Goal: Task Accomplishment & Management: Complete application form

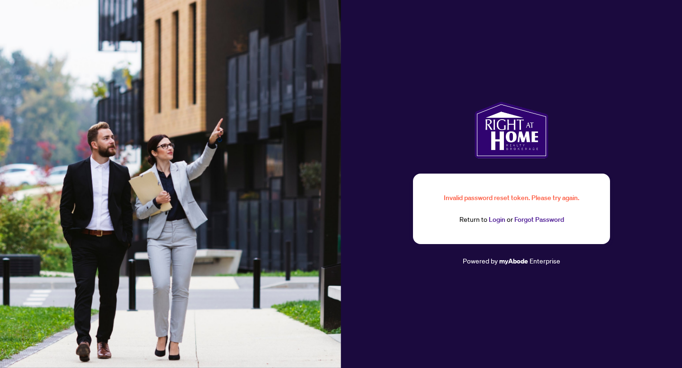
click at [490, 221] on link "Login" at bounding box center [497, 219] width 17 height 9
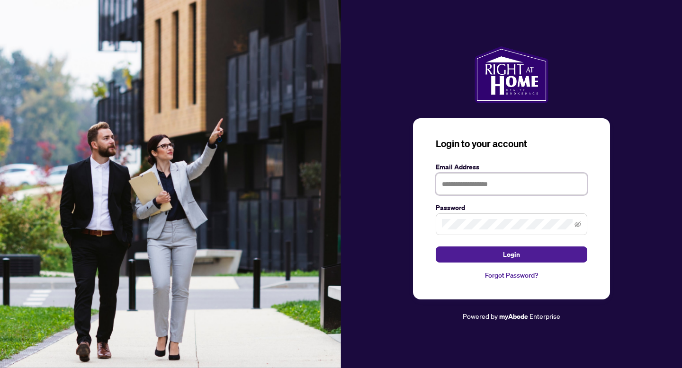
type input "**********"
click at [480, 186] on input "**********" at bounding box center [511, 184] width 151 height 22
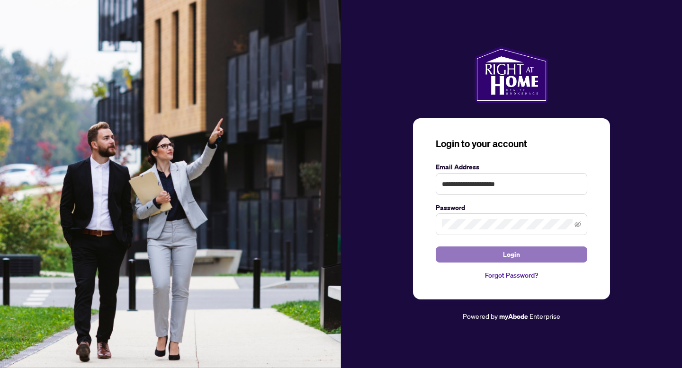
click at [501, 258] on button "Login" at bounding box center [511, 255] width 151 height 16
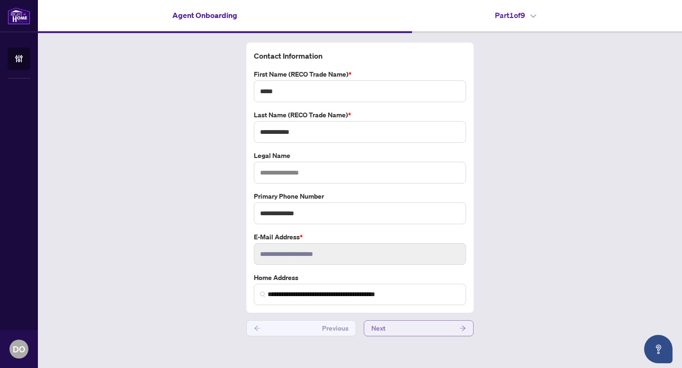
click at [410, 328] on button "Next" at bounding box center [419, 329] width 110 height 16
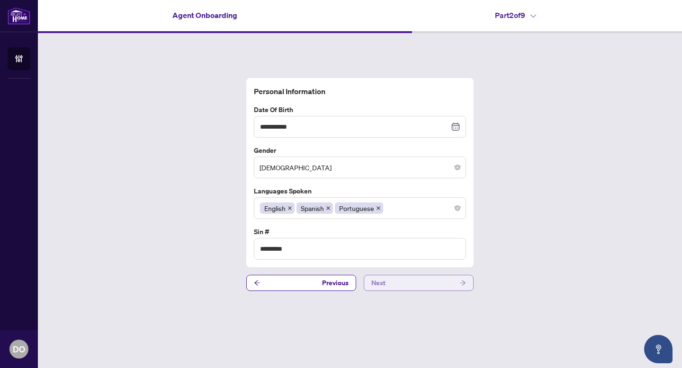
click at [404, 288] on button "Next" at bounding box center [419, 283] width 110 height 16
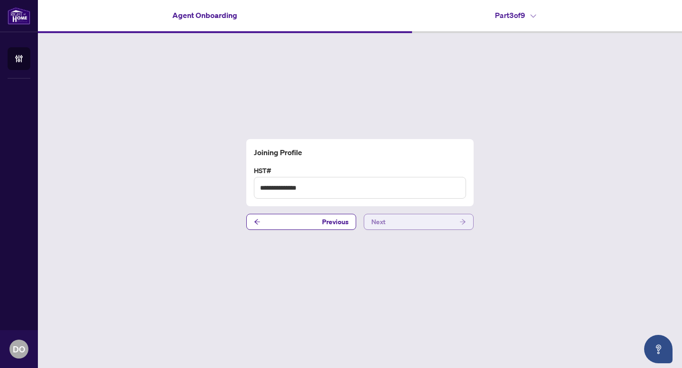
click at [410, 222] on button "Next" at bounding box center [419, 222] width 110 height 16
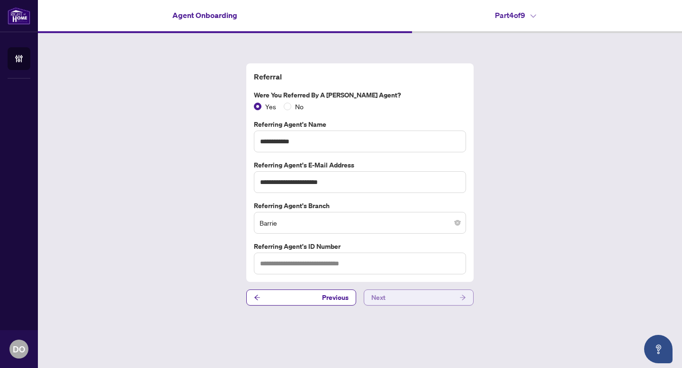
click at [409, 297] on button "Next" at bounding box center [419, 298] width 110 height 16
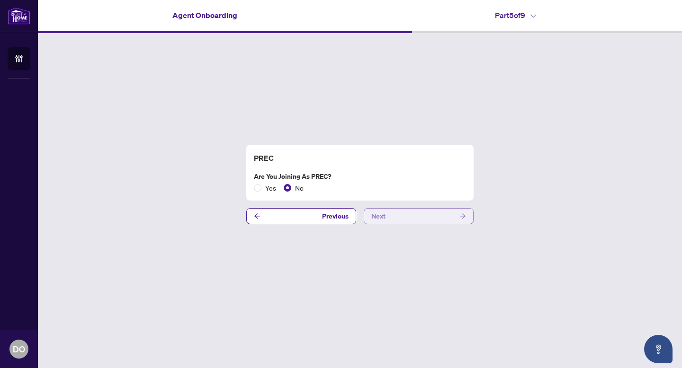
click at [414, 219] on button "Next" at bounding box center [419, 216] width 110 height 16
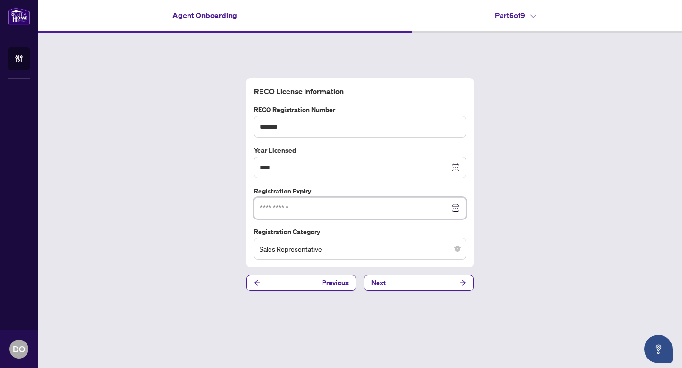
click at [352, 209] on input at bounding box center [354, 208] width 189 height 10
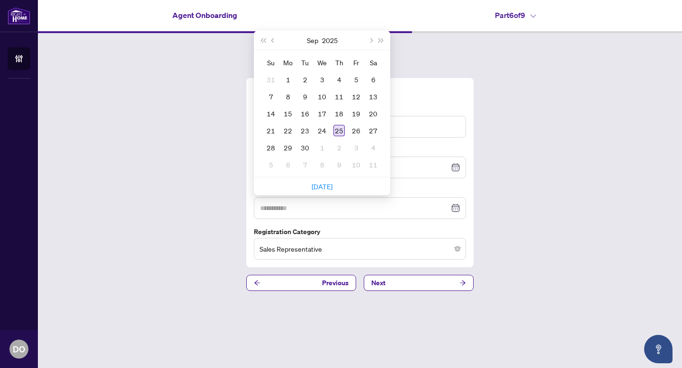
click at [339, 132] on div "25" at bounding box center [338, 130] width 11 height 11
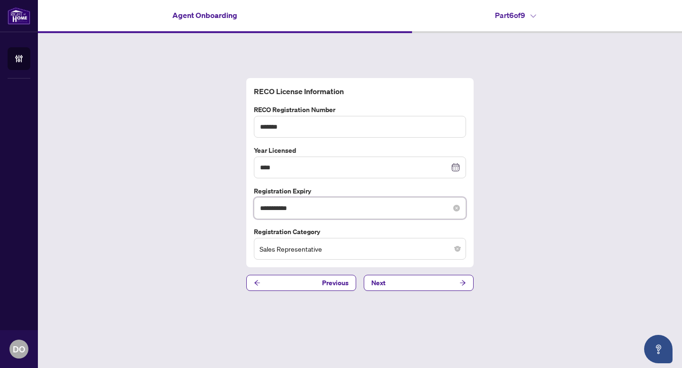
click at [304, 208] on input "**********" at bounding box center [354, 208] width 189 height 10
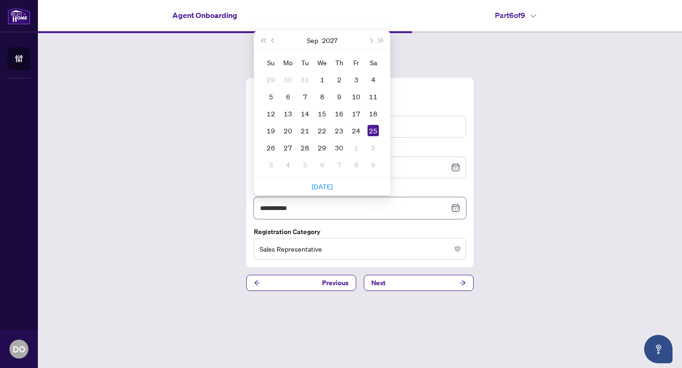
type input "**********"
click at [557, 193] on div "**********" at bounding box center [360, 184] width 644 height 303
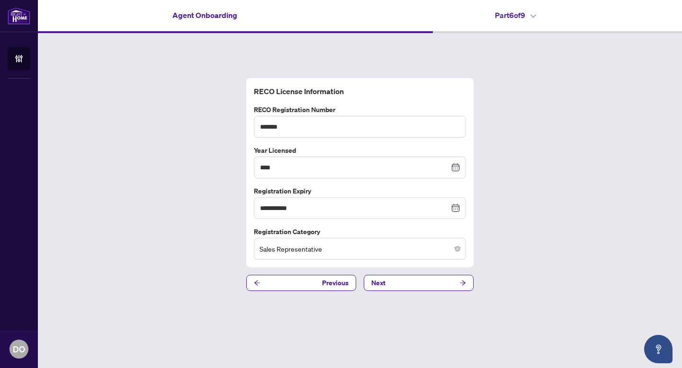
click at [370, 253] on span "Sales Representative" at bounding box center [359, 249] width 201 height 18
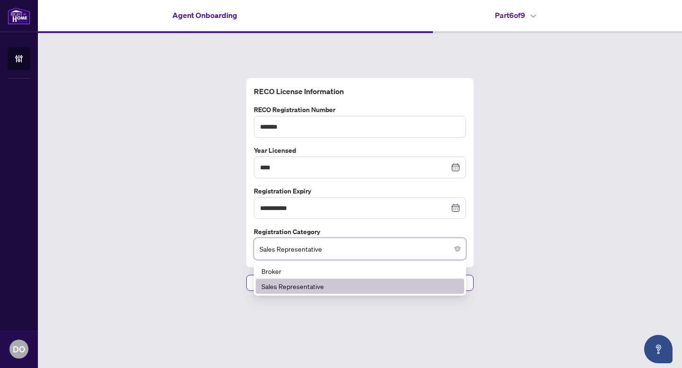
click at [370, 252] on span "Sales Representative" at bounding box center [359, 249] width 201 height 18
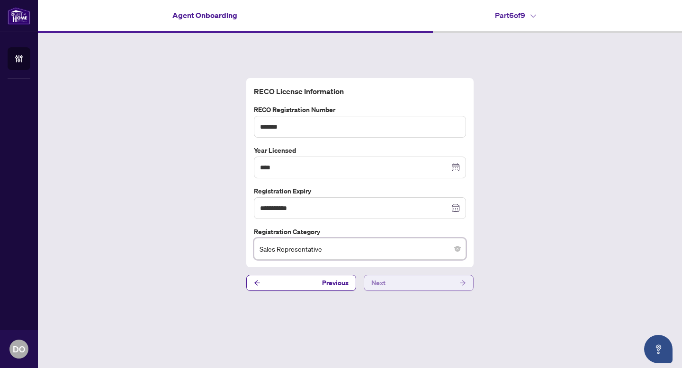
click at [414, 281] on button "Next" at bounding box center [419, 283] width 110 height 16
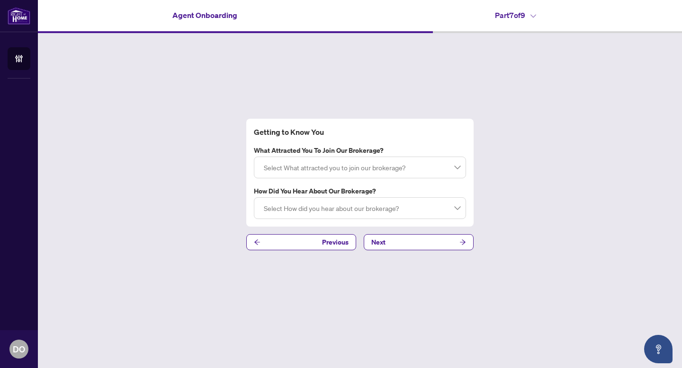
click at [373, 171] on div at bounding box center [360, 167] width 200 height 17
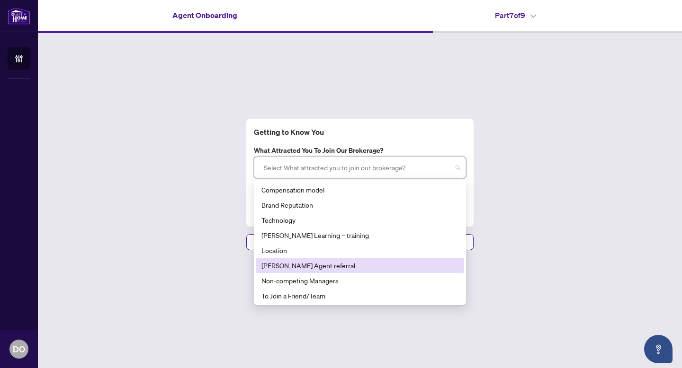
click at [302, 269] on div "[PERSON_NAME] Agent referral" at bounding box center [359, 265] width 197 height 10
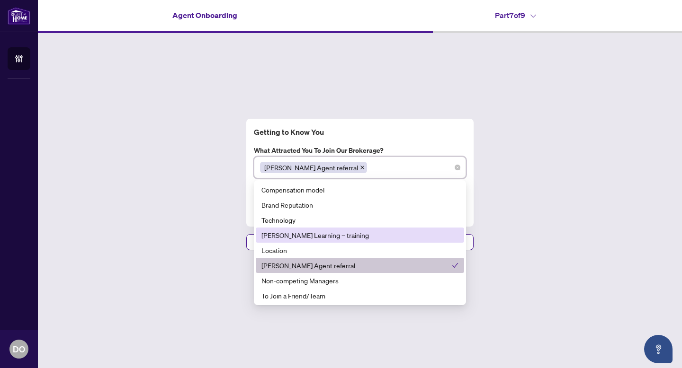
click at [386, 234] on div "[PERSON_NAME] Learning – training" at bounding box center [359, 235] width 197 height 10
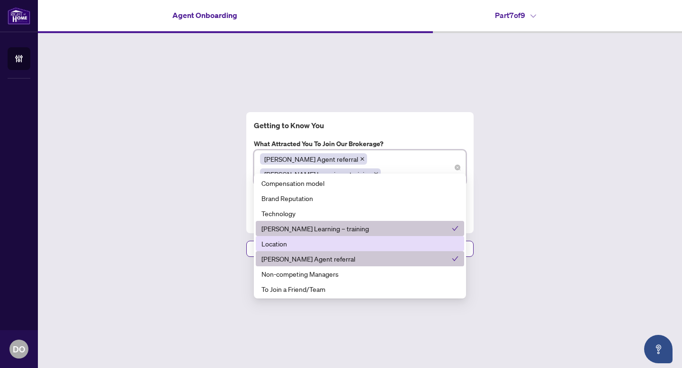
click at [338, 249] on div "Location" at bounding box center [359, 244] width 197 height 10
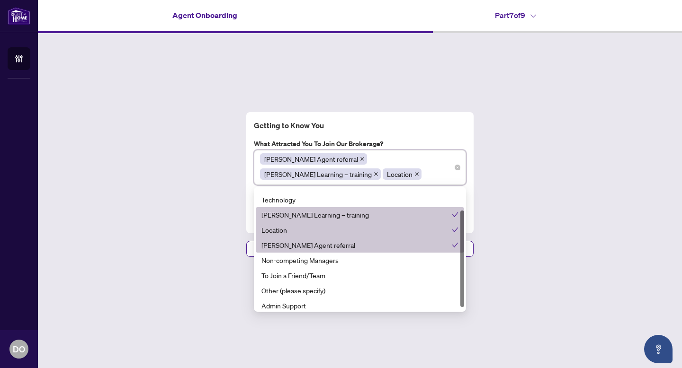
scroll to position [30, 0]
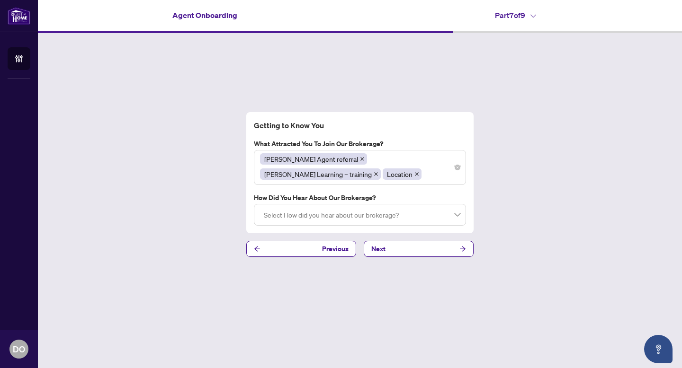
click at [534, 199] on div "Getting to Know You What attracted you to join our brokerage? [PERSON_NAME] Age…" at bounding box center [360, 184] width 644 height 303
click at [380, 217] on div at bounding box center [360, 214] width 200 height 17
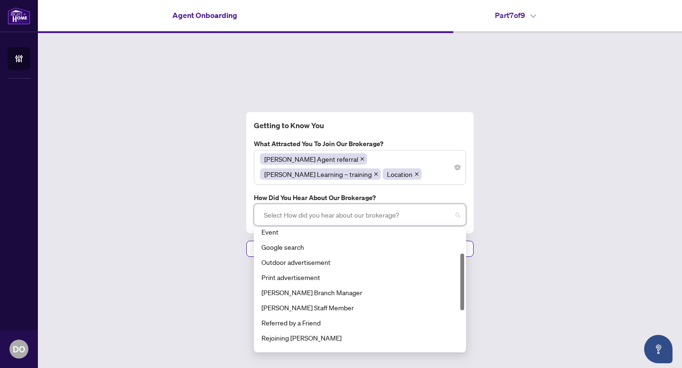
scroll to position [51, 0]
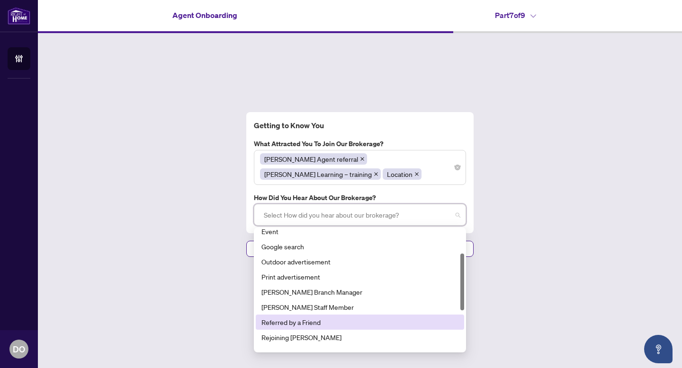
click at [294, 320] on div "Referred by a Friend" at bounding box center [359, 322] width 197 height 10
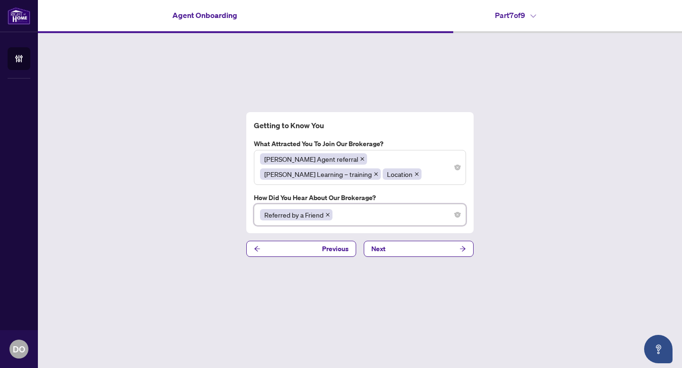
click at [526, 199] on div "Getting to Know You What attracted you to join our brokerage? [PERSON_NAME] Age…" at bounding box center [360, 184] width 644 height 303
click at [418, 253] on button "Next" at bounding box center [419, 249] width 110 height 16
click at [393, 254] on button "Next" at bounding box center [419, 249] width 110 height 16
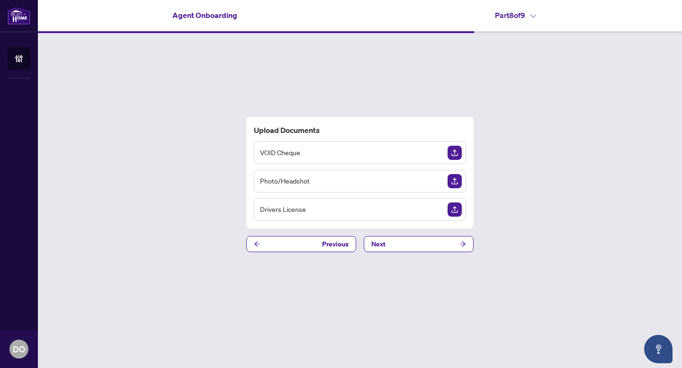
click at [395, 208] on div "Drivers License" at bounding box center [360, 209] width 212 height 23
click at [452, 214] on img "Upload Document" at bounding box center [454, 210] width 14 height 14
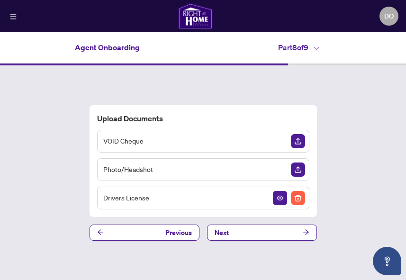
click at [297, 140] on img "Upload Document" at bounding box center [298, 141] width 14 height 14
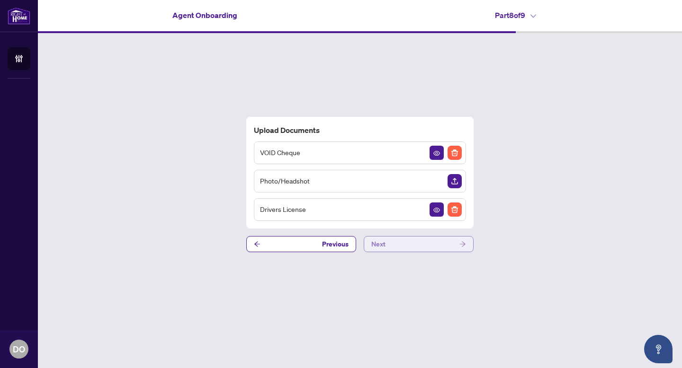
click at [435, 244] on button "Next" at bounding box center [419, 244] width 110 height 16
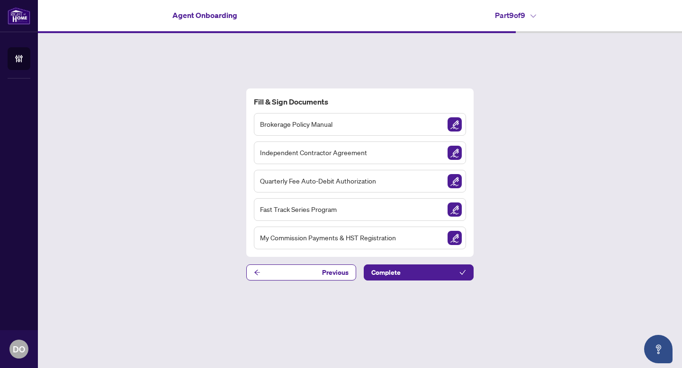
click at [455, 125] on img "Sign Document" at bounding box center [454, 124] width 14 height 14
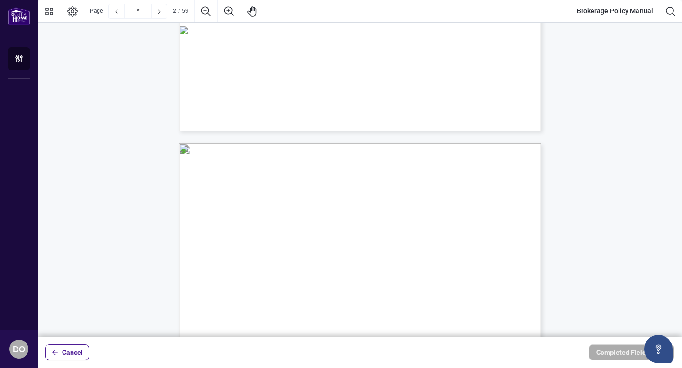
scroll to position [440, 0]
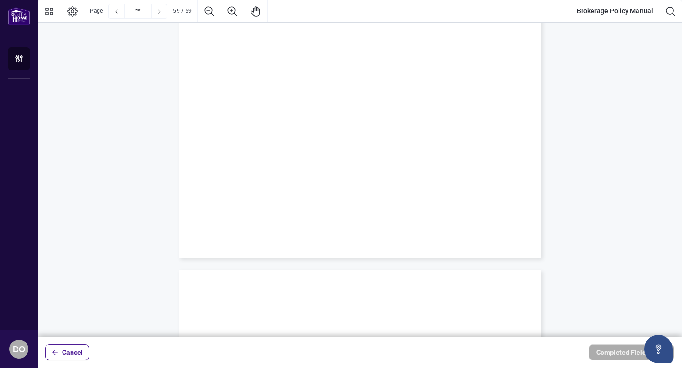
type input "**"
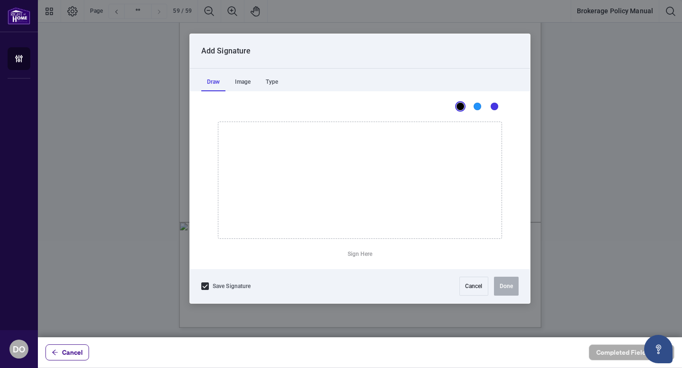
click at [292, 119] on div at bounding box center [360, 169] width 644 height 338
click at [274, 85] on div "Type" at bounding box center [272, 81] width 24 height 19
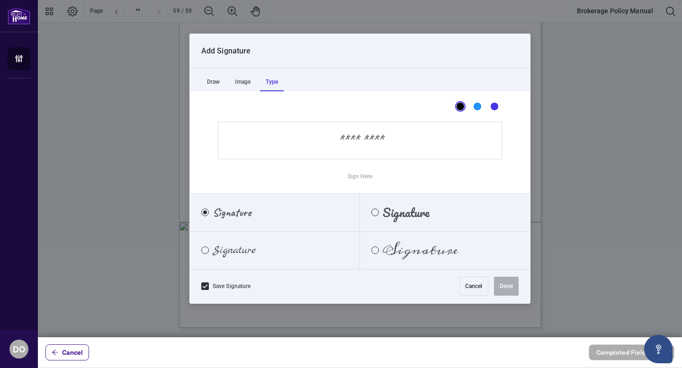
click at [329, 140] on input "Sign Here" at bounding box center [360, 141] width 284 height 38
click at [351, 148] on input "Sign Here" at bounding box center [360, 141] width 284 height 38
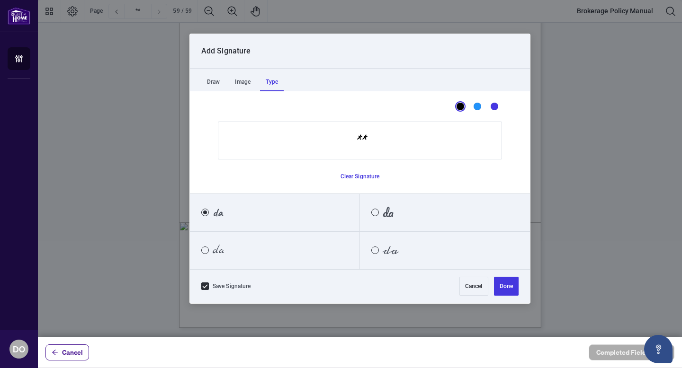
type input "*"
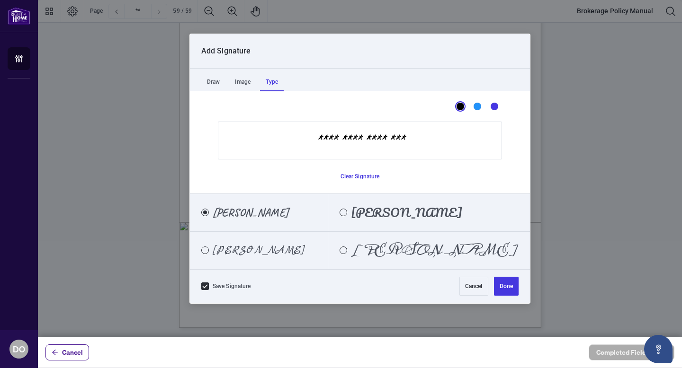
type input "**********"
click at [296, 248] on span "[PERSON_NAME]" at bounding box center [259, 250] width 92 height 10
click at [502, 291] on button "Done" at bounding box center [506, 286] width 25 height 19
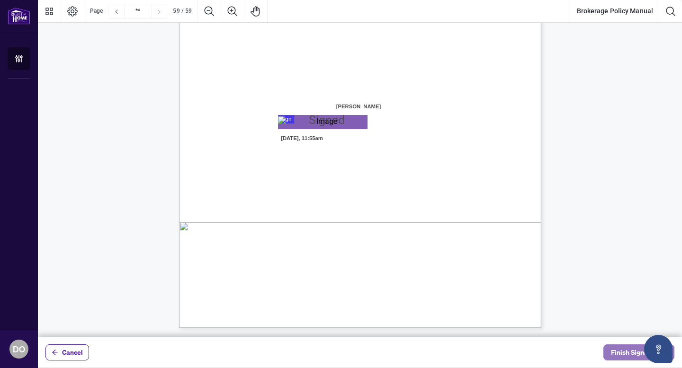
click at [627, 355] on span "Finish Signing" at bounding box center [632, 352] width 43 height 15
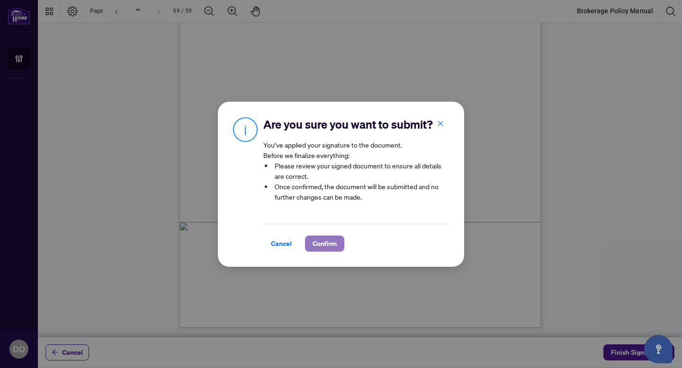
click at [327, 246] on span "Confirm" at bounding box center [324, 243] width 24 height 15
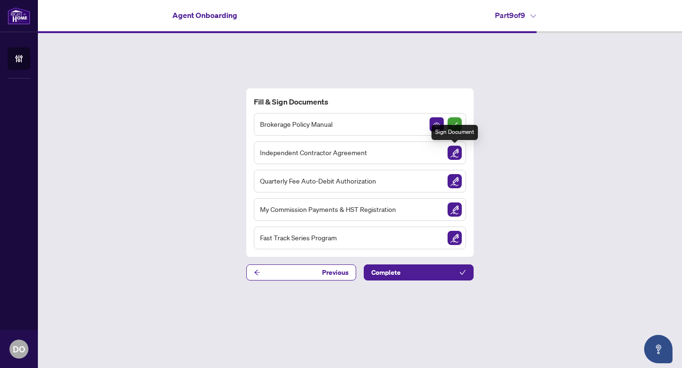
click at [451, 154] on img "Sign Document" at bounding box center [454, 153] width 14 height 14
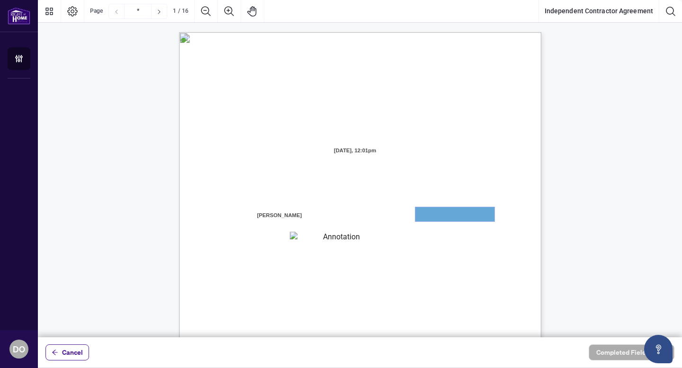
click at [450, 213] on textarea "01JXFR56RBW9B4NE74B50HY96A" at bounding box center [454, 214] width 79 height 14
click at [437, 217] on textarea "01JXFR56RBW9B4NE74B50HY96A" at bounding box center [454, 214] width 79 height 14
click at [419, 214] on textarea "01JXFR56RBW9B4NE74B50HY96A" at bounding box center [454, 214] width 79 height 14
click at [347, 246] on div "INDEPENDENT CONTRACTOR AGREEMENT THIS AGREEMENT is made as of (the “Effective D…" at bounding box center [405, 325] width 453 height 586
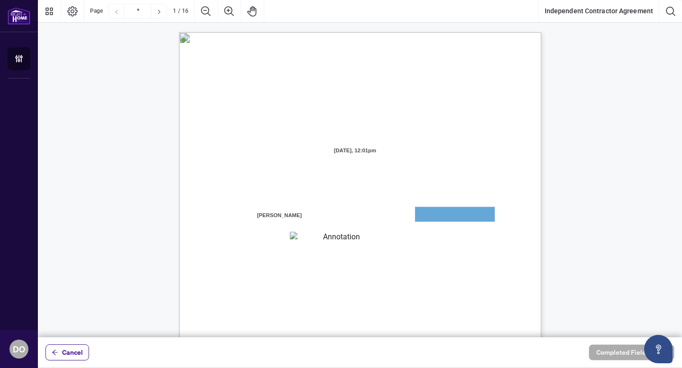
click at [429, 213] on textarea "01JXFR56RBW9B4NE74B50HY96A" at bounding box center [454, 214] width 79 height 14
click at [430, 216] on textarea "01JXFR56RBW9B4NE74B50HY96A" at bounding box center [454, 214] width 79 height 14
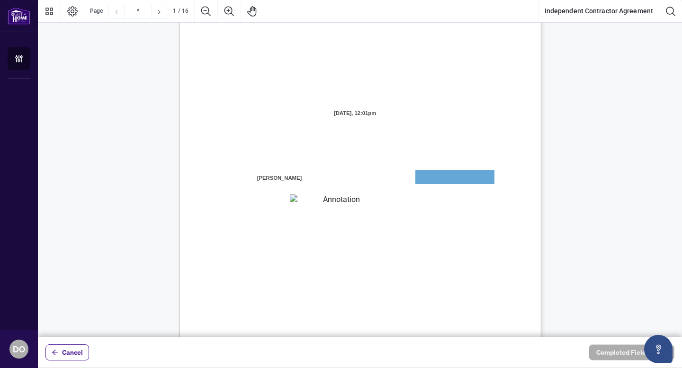
scroll to position [41, 0]
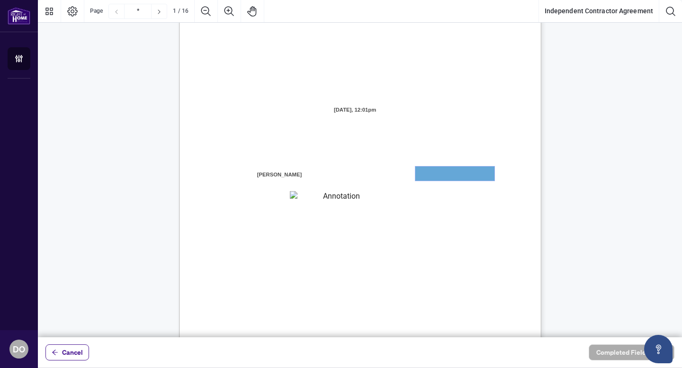
click at [447, 175] on textarea "01JXFR56RBW9B4NE74B50HY96A" at bounding box center [454, 174] width 79 height 14
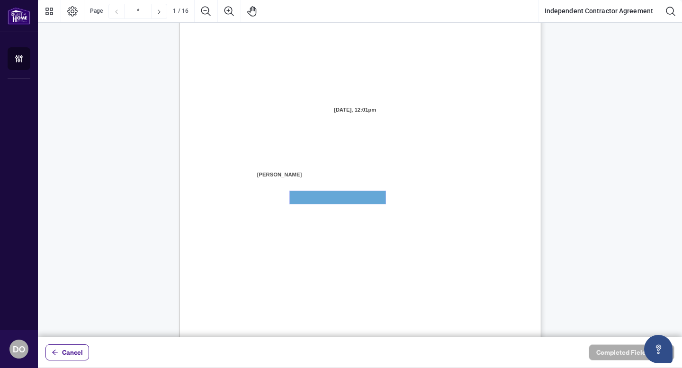
click at [362, 202] on textarea "01JXFR5G7WY784SRRAXFKCWCJR" at bounding box center [338, 197] width 96 height 13
click at [361, 202] on textarea "01JXFR5G7WY784SRRAXFKCWCJR" at bounding box center [338, 197] width 96 height 13
click at [348, 196] on textarea "01JXFR5G7WY784SRRAXFKCWCJR" at bounding box center [338, 197] width 96 height 13
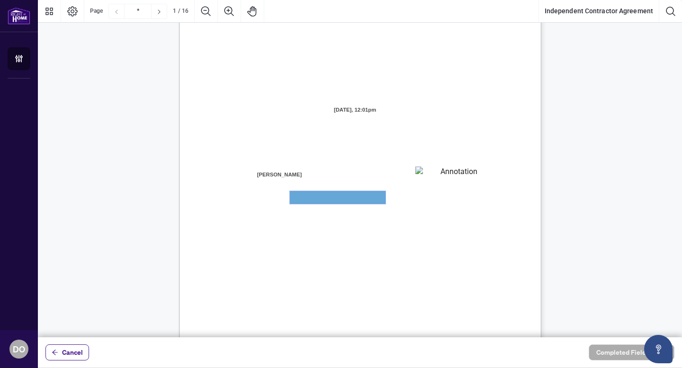
click at [348, 196] on textarea "01JXFR5G7WY784SRRAXFKCWCJR" at bounding box center [338, 197] width 96 height 13
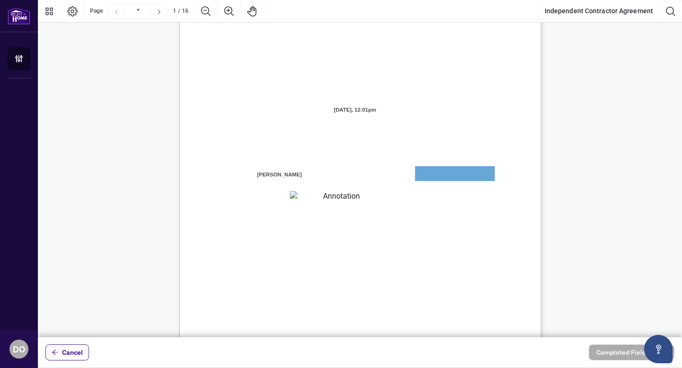
click at [426, 177] on textarea "01JXFR56RBW9B4NE74B50HY96A" at bounding box center [454, 174] width 79 height 14
click at [426, 178] on textarea "01JXFR56RBW9B4NE74B50HY96A" at bounding box center [454, 174] width 79 height 14
click at [426, 175] on textarea "01JXFR56RBW9B4NE74B50HY96A" at bounding box center [454, 174] width 79 height 14
click at [458, 172] on textarea "01JXFR56RBW9B4NE74B50HY96A" at bounding box center [454, 174] width 79 height 14
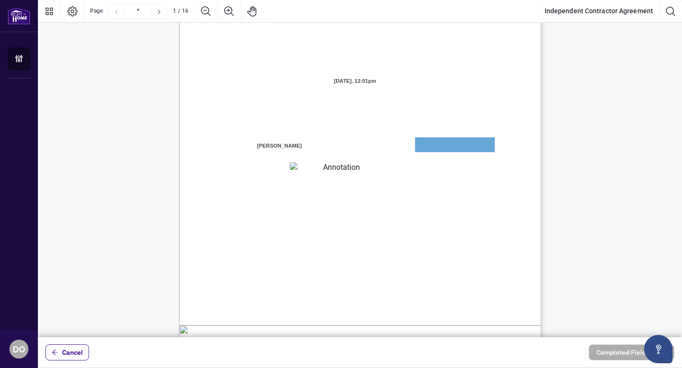
scroll to position [76, 0]
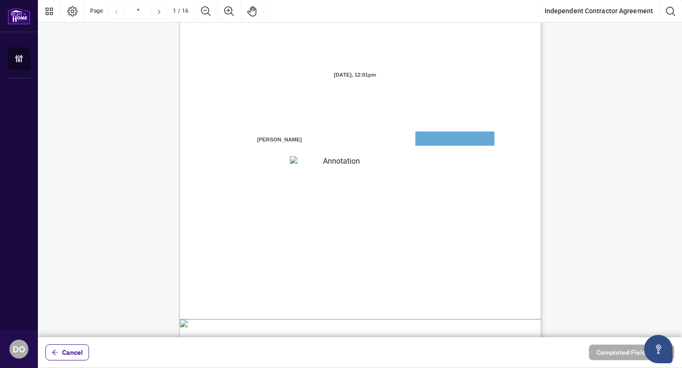
click at [355, 155] on div "INDEPENDENT CONTRACTOR AGREEMENT THIS AGREEMENT is made as of (the “Effective D…" at bounding box center [405, 249] width 453 height 586
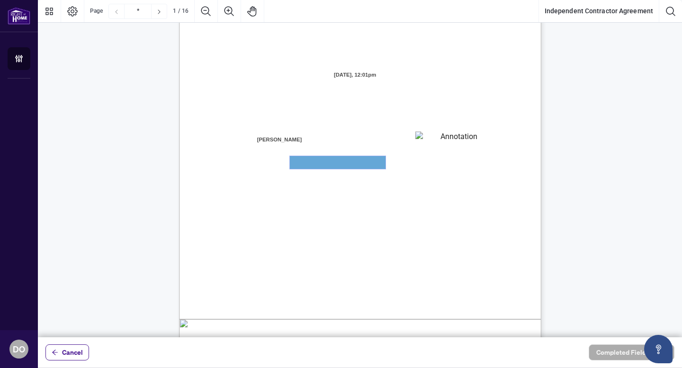
click at [341, 156] on textarea "01JXFR5G7WY784SRRAXFKCWCJR" at bounding box center [338, 162] width 96 height 13
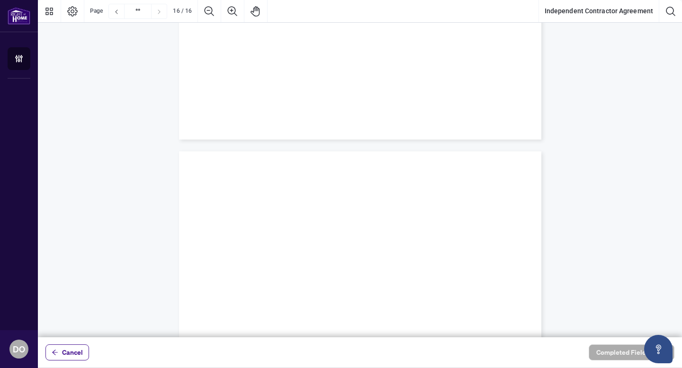
type input "**"
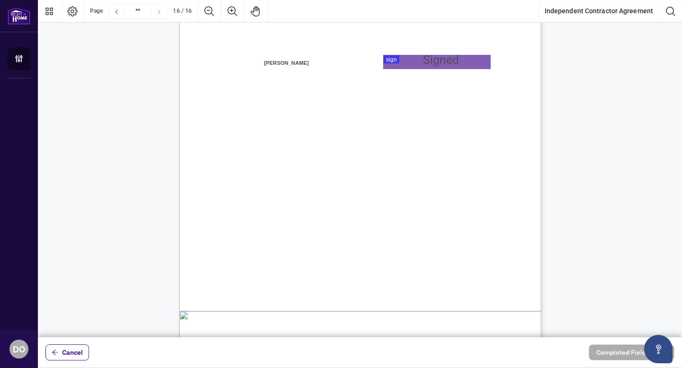
scroll to position [7289, 0]
click at [408, 208] on div "IN WITNESS WHEREOF, the parties hereto, having read and understood the entire A…" at bounding box center [405, 244] width 453 height 586
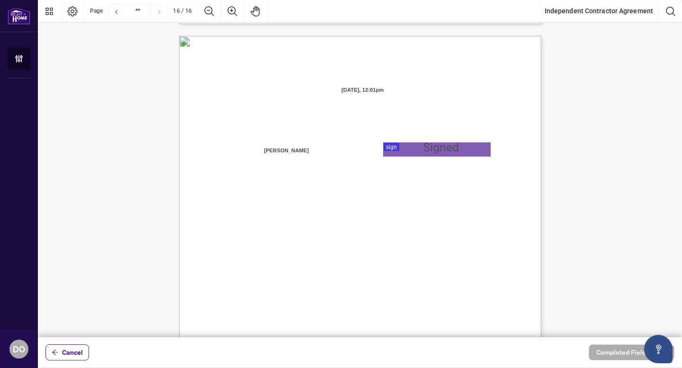
scroll to position [7195, 0]
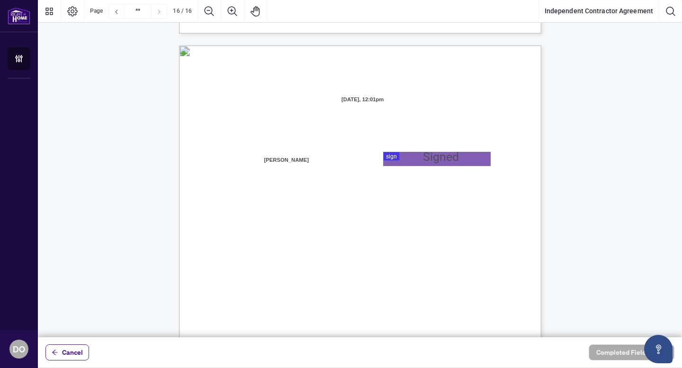
click at [388, 154] on div at bounding box center [360, 169] width 644 height 338
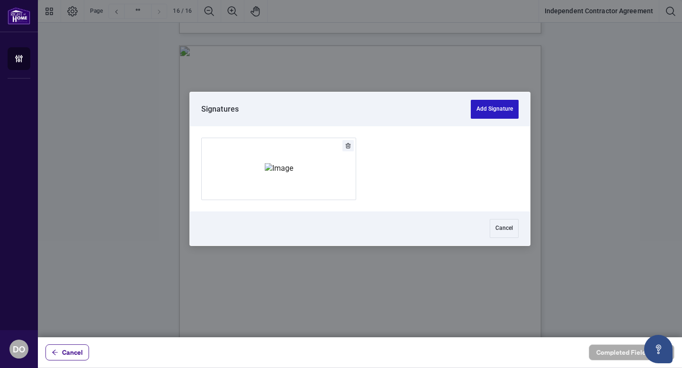
click at [502, 108] on button "Add Signature" at bounding box center [495, 109] width 48 height 19
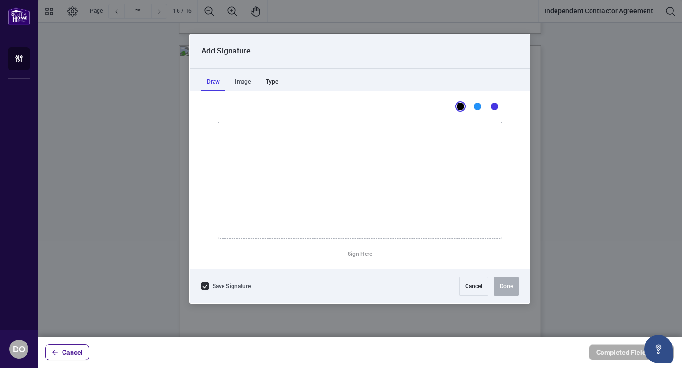
click at [265, 80] on div "Type" at bounding box center [272, 81] width 24 height 19
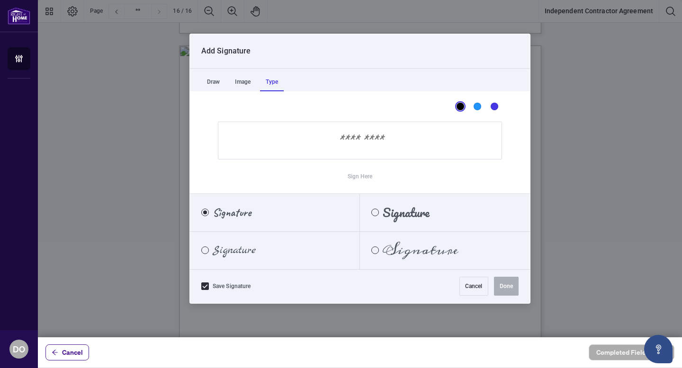
click at [374, 151] on input "Sign Here" at bounding box center [360, 141] width 284 height 38
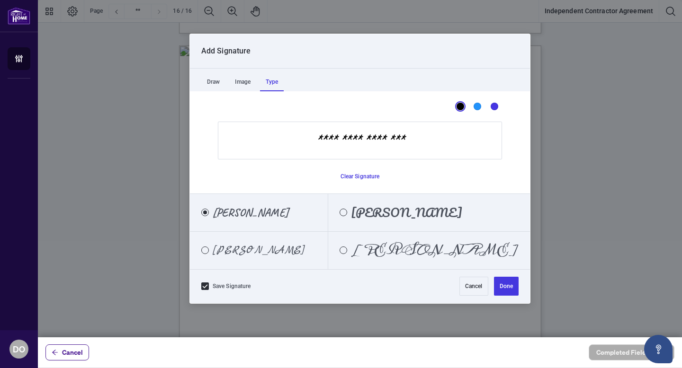
type input "**********"
click at [275, 245] on span "[PERSON_NAME]" at bounding box center [259, 250] width 92 height 10
click at [508, 285] on button "Done" at bounding box center [506, 286] width 25 height 19
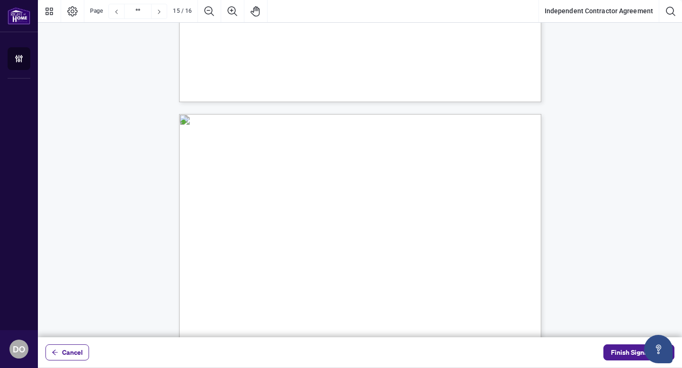
scroll to position [7381, 0]
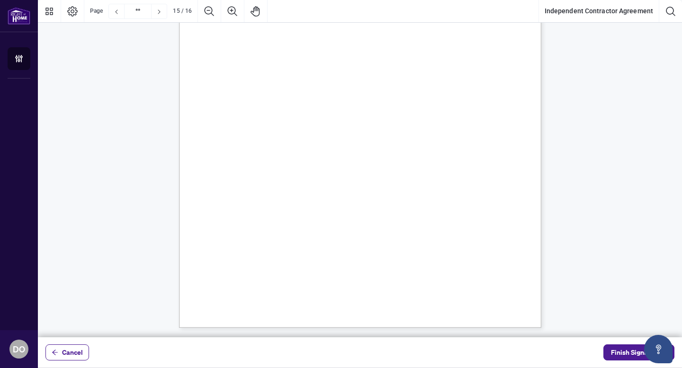
type input "**"
click at [621, 356] on span "Finish Signing" at bounding box center [632, 352] width 43 height 15
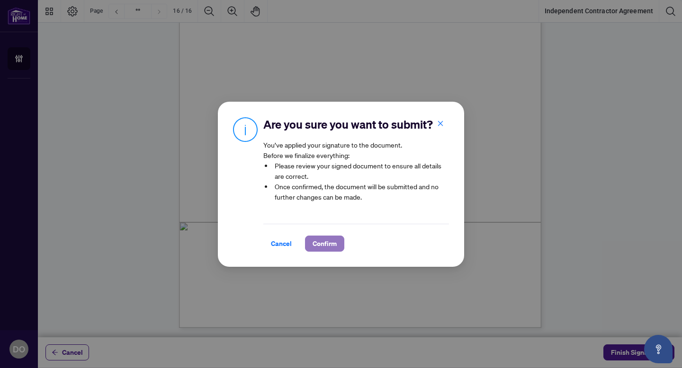
click at [325, 248] on span "Confirm" at bounding box center [324, 243] width 24 height 15
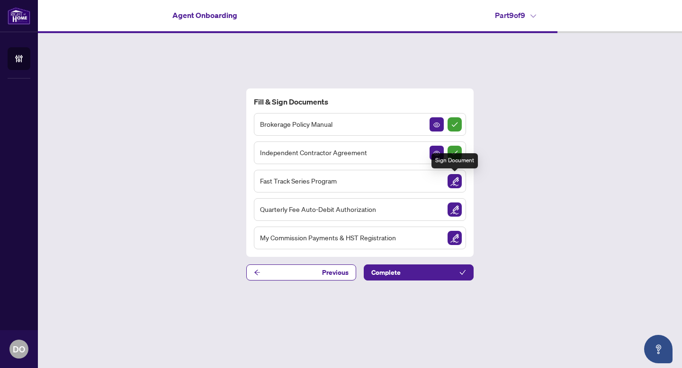
click at [457, 182] on img "Sign Document" at bounding box center [454, 181] width 14 height 14
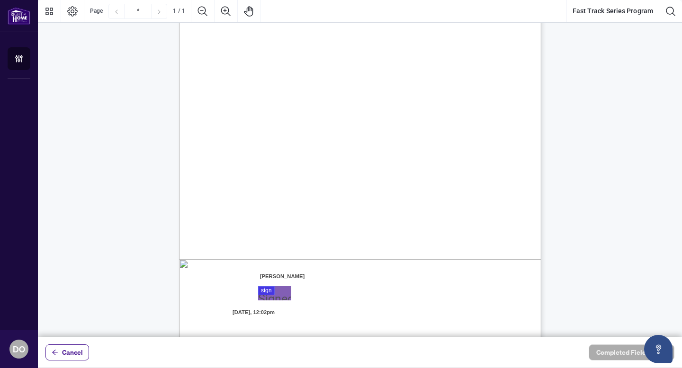
scroll to position [165, 0]
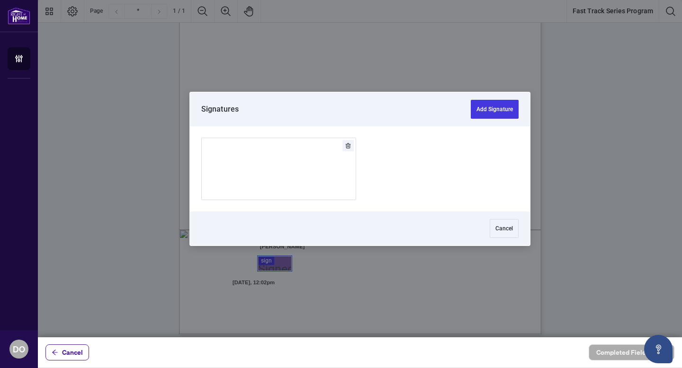
click at [275, 262] on div at bounding box center [360, 169] width 644 height 338
click at [293, 174] on img "Add Signature" at bounding box center [279, 168] width 28 height 10
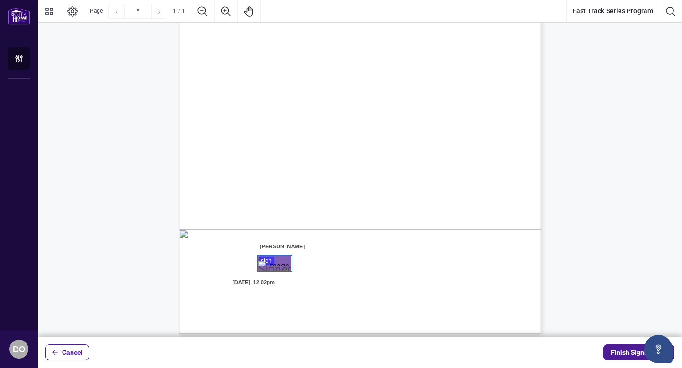
scroll to position [172, 0]
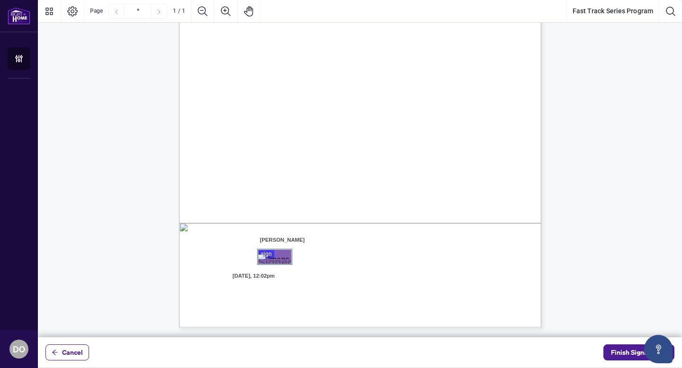
click at [371, 259] on span "Date:" at bounding box center [363, 262] width 15 height 9
click at [371, 262] on span "Date:" at bounding box center [363, 262] width 15 height 9
click at [630, 353] on span "Finish Signing" at bounding box center [632, 352] width 43 height 15
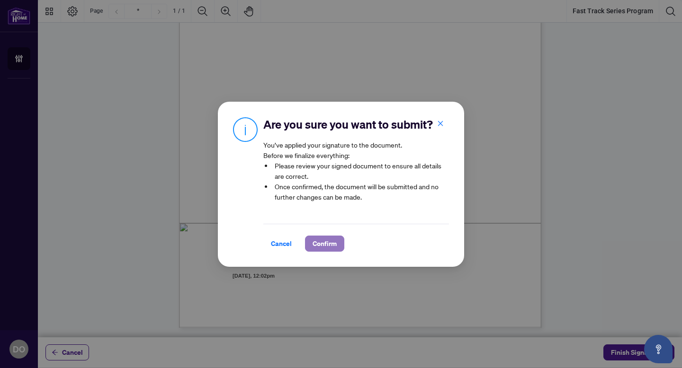
click at [329, 245] on span "Confirm" at bounding box center [324, 243] width 24 height 15
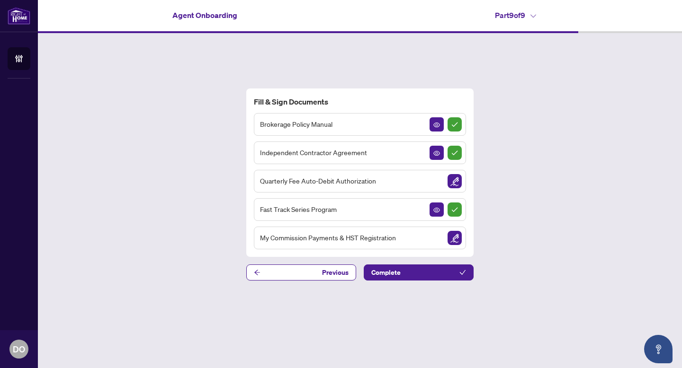
click at [455, 183] on img "Sign Document" at bounding box center [454, 181] width 14 height 14
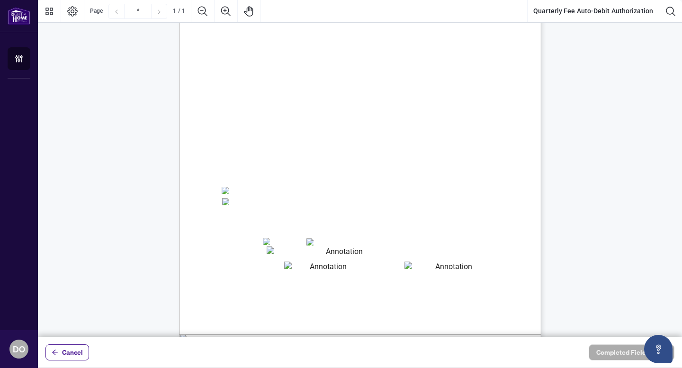
scroll to position [61, 0]
click at [290, 246] on textarea "01JYSH6N3QG8E1WFK6KJHV1ZM9" at bounding box center [341, 252] width 148 height 12
click at [289, 251] on textarea "01JYSH6N3QG8E1WFK6KJHV1ZM9" at bounding box center [341, 252] width 148 height 12
click at [271, 243] on span "VISA" at bounding box center [278, 241] width 14 height 7
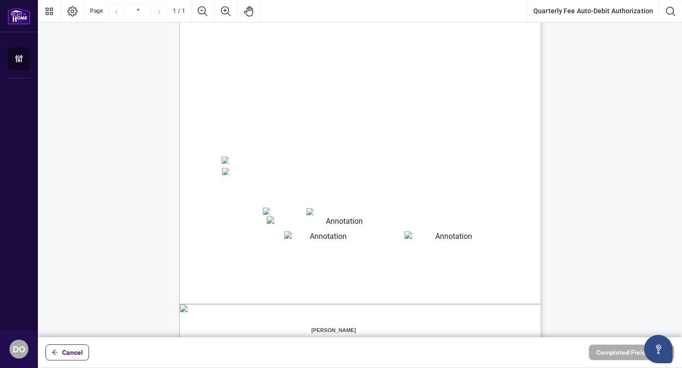
scroll to position [98, 0]
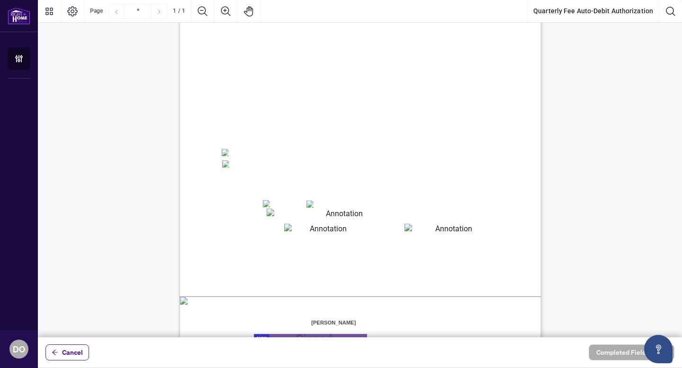
click at [304, 216] on textarea "01JYSH6N3QG8E1WFK6KJHV1ZM9" at bounding box center [341, 215] width 148 height 12
click at [420, 196] on div "Right at Home Realty, Brokerage Quarterly Fees Billing Authorization Quarterly …" at bounding box center [405, 227] width 453 height 586
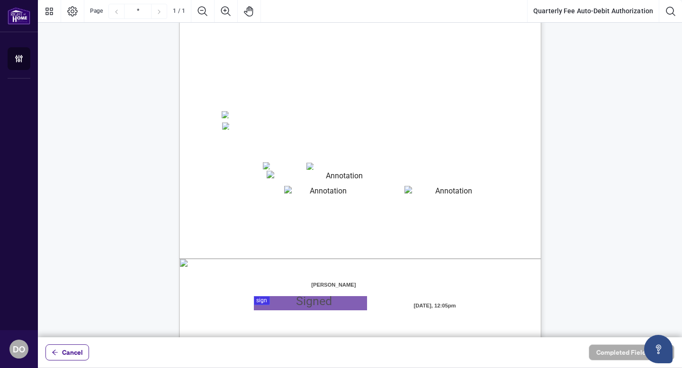
scroll to position [137, 0]
click at [262, 299] on div at bounding box center [360, 169] width 644 height 338
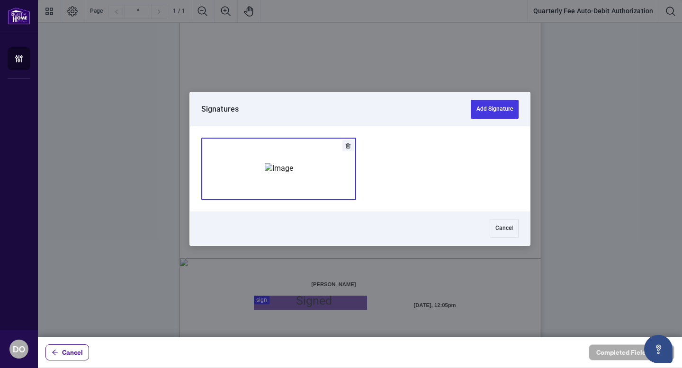
click at [293, 149] on div "Add Signature" at bounding box center [279, 169] width 28 height 95
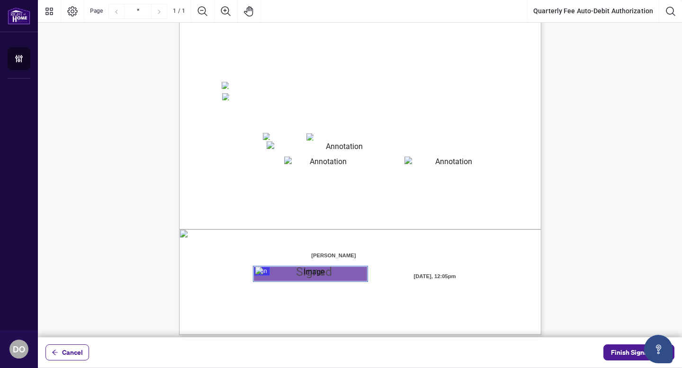
scroll to position [173, 0]
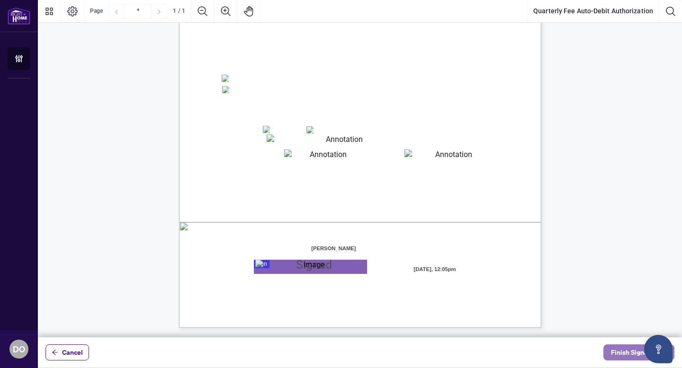
click at [622, 353] on span "Finish Signing" at bounding box center [632, 352] width 43 height 15
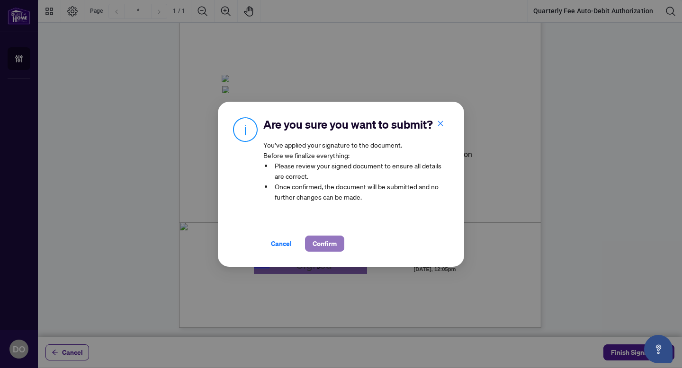
click at [328, 242] on span "Confirm" at bounding box center [324, 243] width 24 height 15
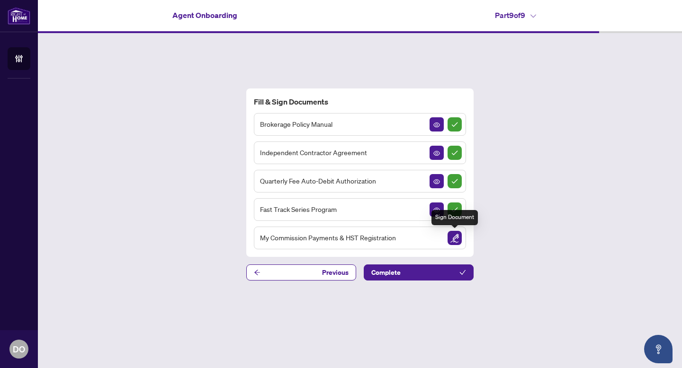
click at [455, 242] on img "Sign Document" at bounding box center [454, 238] width 14 height 14
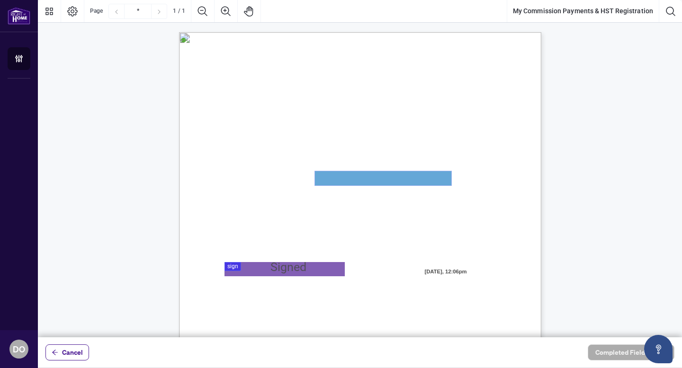
click at [367, 177] on textarea "01JYSKAFNP7KT963GEJ3KVZWMN" at bounding box center [383, 178] width 136 height 14
click at [359, 177] on textarea "01JYSKAFNP7KT963GEJ3KVZWMN" at bounding box center [383, 178] width 136 height 14
click at [355, 178] on textarea "01JYSKAFNP7KT963GEJ3KVZWMN" at bounding box center [383, 178] width 136 height 14
click at [369, 180] on textarea "01JYSKAFNP7KT963GEJ3KVZWMN" at bounding box center [383, 178] width 136 height 14
click at [359, 179] on textarea "01JYSKAFNP7KT963GEJ3KVZWMN" at bounding box center [383, 178] width 136 height 14
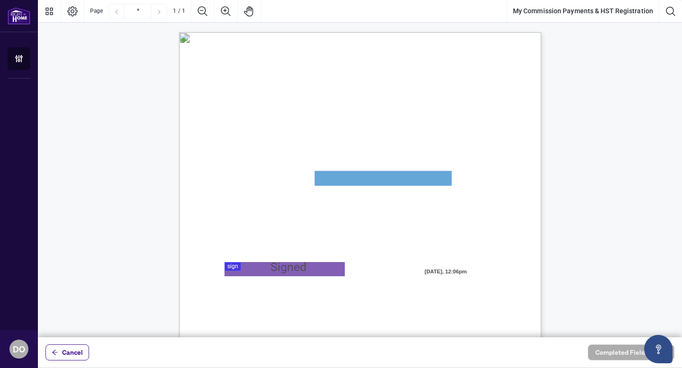
click at [359, 179] on textarea "01JYSKAFNP7KT963GEJ3KVZWMN" at bounding box center [383, 178] width 136 height 14
click at [324, 181] on textarea "01JYSKAFNP7KT963GEJ3KVZWMN" at bounding box center [383, 178] width 136 height 14
click at [350, 181] on textarea "01JYSKAFNP7KT963GEJ3KVZWMN" at bounding box center [383, 178] width 136 height 14
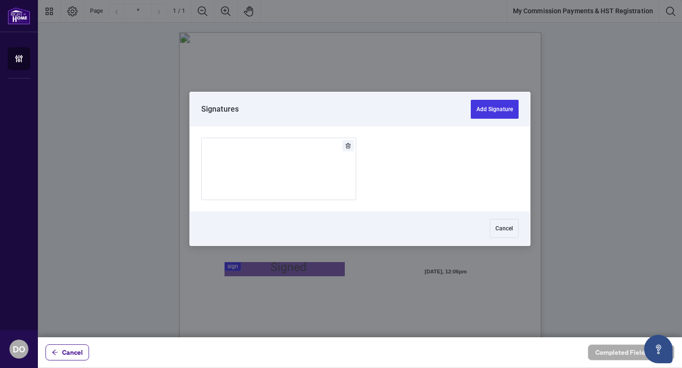
click at [232, 267] on div at bounding box center [360, 169] width 644 height 338
click at [293, 174] on img "Add Signature" at bounding box center [279, 168] width 28 height 10
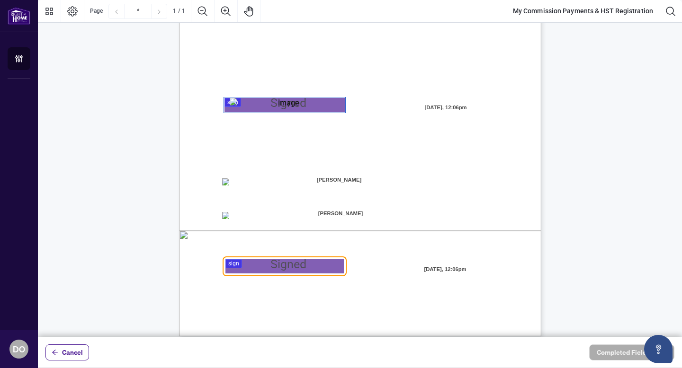
scroll to position [173, 0]
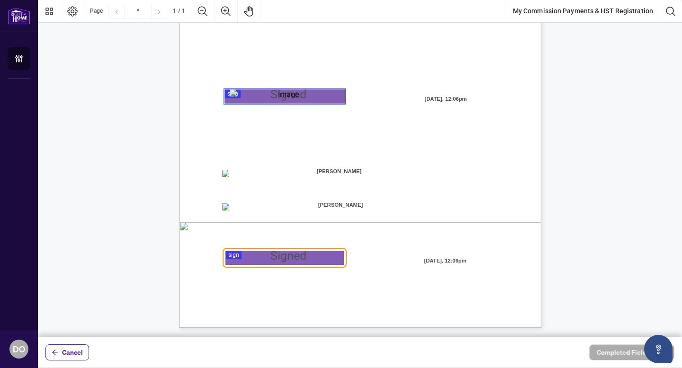
click at [227, 175] on span "☐" at bounding box center [225, 173] width 5 height 8
click at [238, 257] on div at bounding box center [360, 169] width 644 height 338
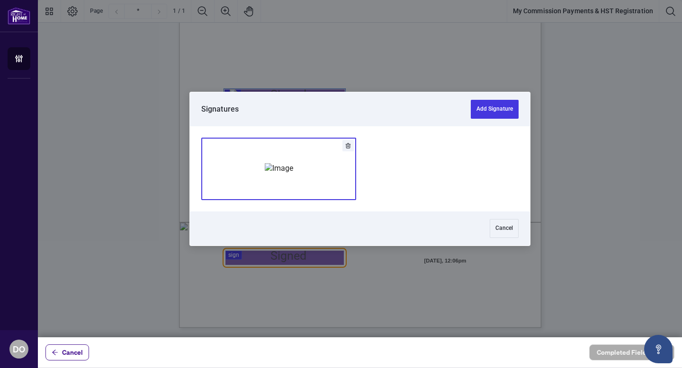
click at [293, 188] on div "Add Signature" at bounding box center [279, 169] width 28 height 95
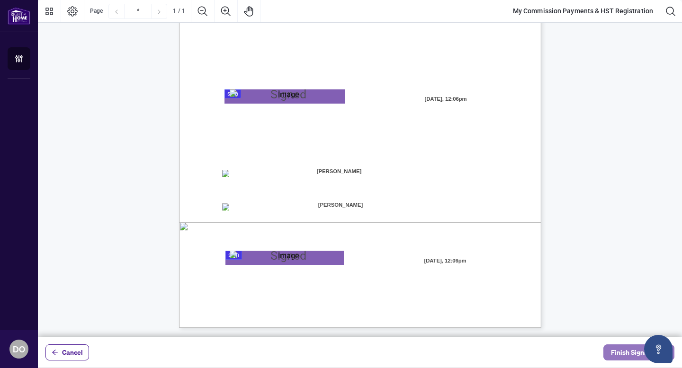
click at [625, 354] on span "Finish Signing" at bounding box center [632, 352] width 43 height 15
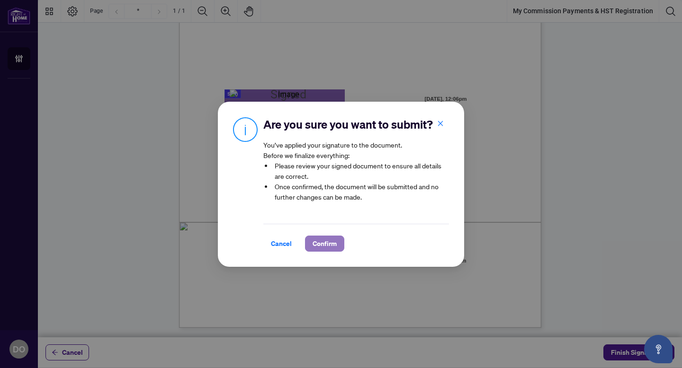
click at [330, 243] on span "Confirm" at bounding box center [324, 243] width 24 height 15
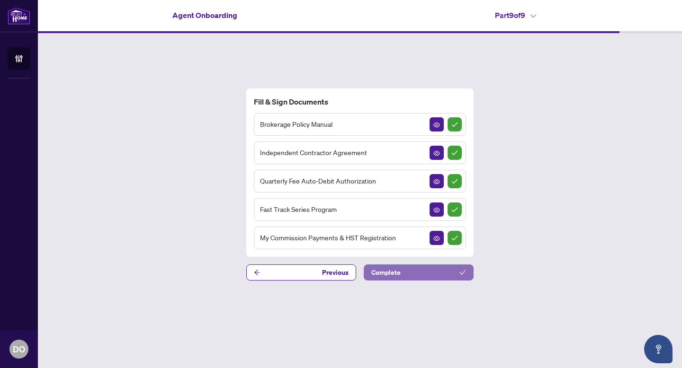
click at [392, 271] on span "Complete" at bounding box center [385, 272] width 29 height 15
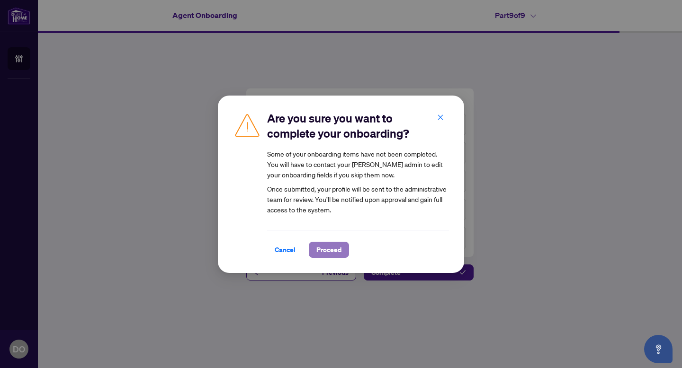
click at [333, 255] on span "Proceed" at bounding box center [328, 249] width 25 height 15
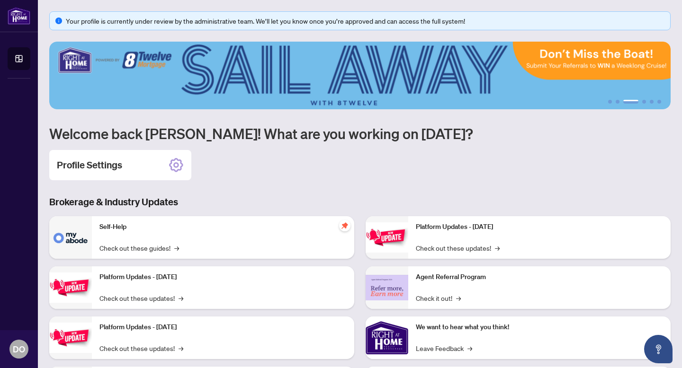
click at [534, 177] on div "Profile Settings" at bounding box center [359, 165] width 621 height 30
